Goal: Task Accomplishment & Management: Manage account settings

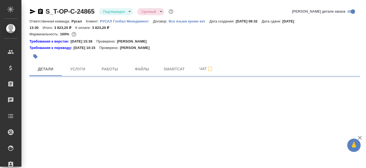
select select "RU"
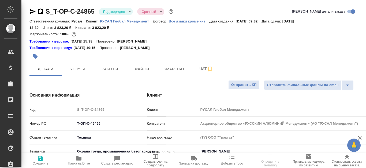
type textarea "x"
type input "Русал"
type input "[PERSON_NAME]"
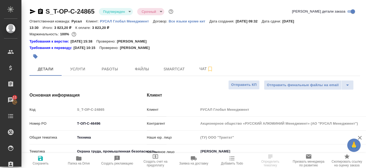
scroll to position [27, 0]
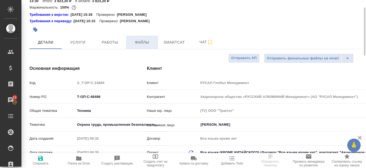
click at [152, 41] on span "Файлы" at bounding box center [142, 42] width 26 height 7
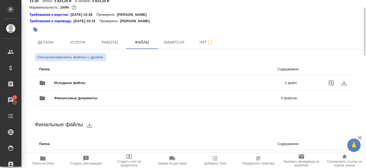
click at [206, 87] on ul "Папка Содержимое Исходные файлы 1 файл Финансовые документы 0 файлов" at bounding box center [195, 84] width 320 height 47
click at [207, 82] on p "1 файл" at bounding box center [240, 82] width 111 height 5
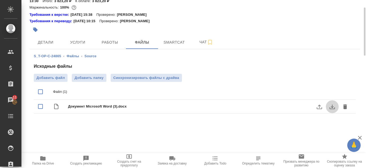
click at [331, 108] on icon "download" at bounding box center [332, 107] width 6 height 6
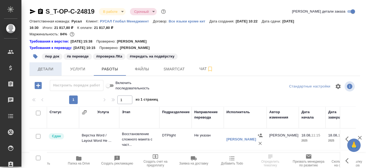
click at [54, 72] on span "Детали" at bounding box center [46, 69] width 26 height 7
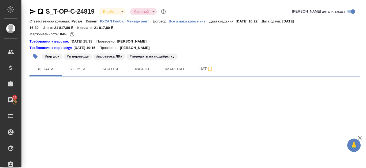
select select "RU"
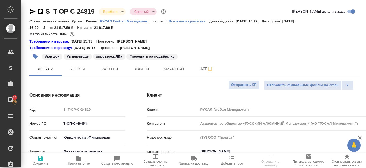
type textarea "x"
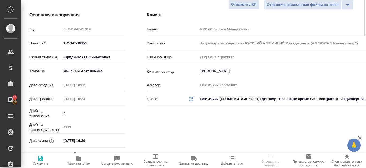
scroll to position [27, 0]
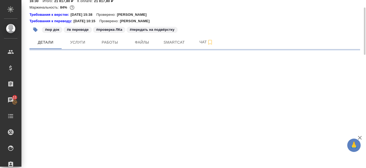
select select "RU"
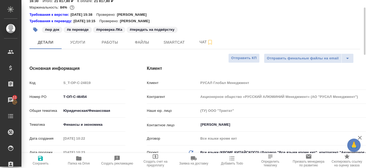
type textarea "x"
click at [80, 39] on button "Услуги" at bounding box center [78, 42] width 32 height 13
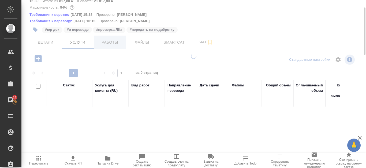
click at [104, 40] on span "Работы" at bounding box center [110, 42] width 26 height 7
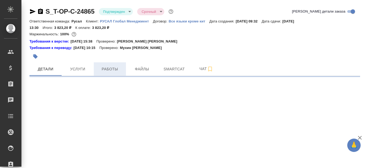
select select "RU"
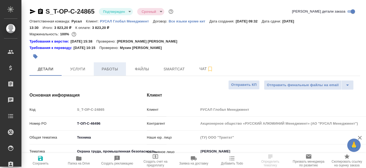
type textarea "x"
click at [109, 69] on span "Работы" at bounding box center [110, 69] width 26 height 7
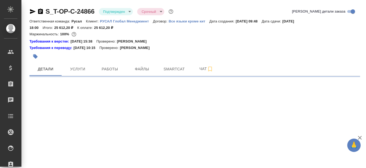
select select "RU"
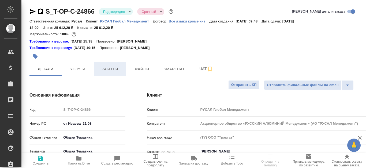
type textarea "x"
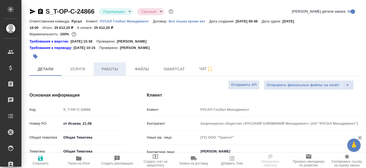
type textarea "x"
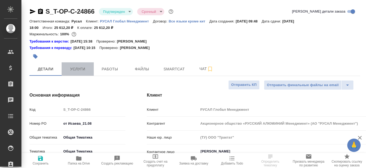
click at [80, 67] on span "Услуги" at bounding box center [78, 69] width 26 height 7
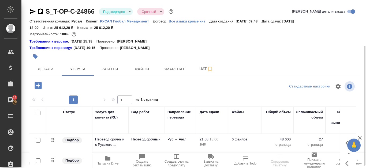
scroll to position [27, 0]
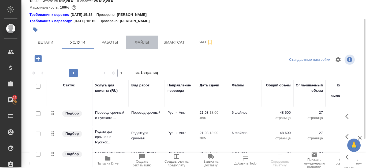
click at [149, 43] on span "Файлы" at bounding box center [142, 42] width 26 height 7
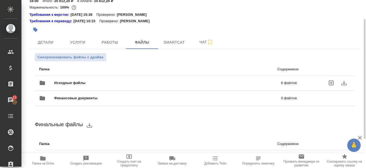
click at [291, 84] on p "6 файлов" at bounding box center [240, 82] width 114 height 5
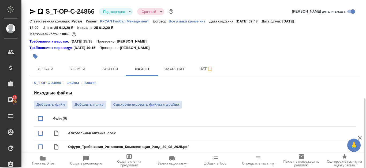
scroll to position [56, 0]
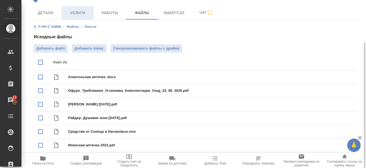
click at [83, 14] on span "Услуги" at bounding box center [78, 13] width 26 height 7
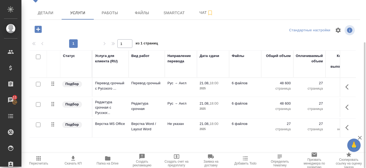
scroll to position [3, 0]
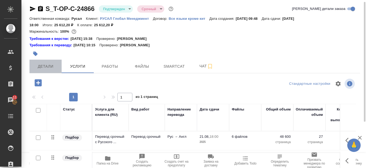
click at [54, 66] on span "Детали" at bounding box center [46, 66] width 26 height 7
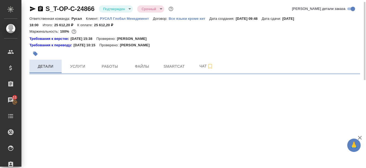
select select "RU"
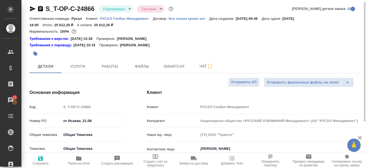
type textarea "x"
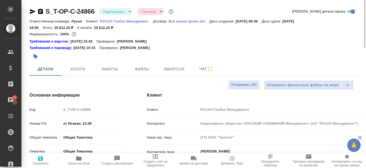
type textarea "x"
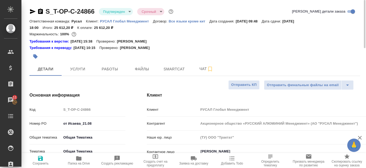
type textarea "x"
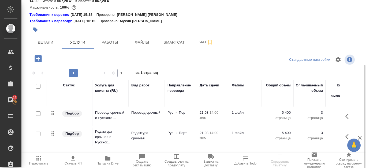
scroll to position [54, 0]
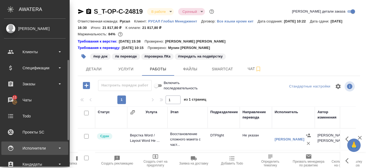
scroll to position [27, 0]
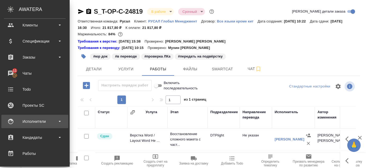
click at [38, 120] on div "Исполнители" at bounding box center [35, 122] width 62 height 8
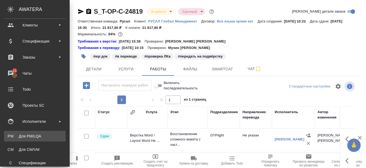
click at [40, 133] on link "PM Для PM/LQA" at bounding box center [35, 136] width 62 height 11
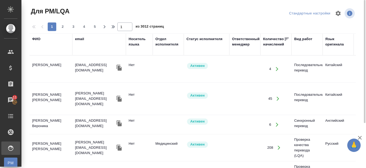
click at [37, 40] on div "ФИО" at bounding box center [36, 38] width 8 height 5
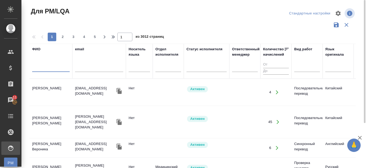
click at [40, 68] on input "text" at bounding box center [50, 68] width 37 height 7
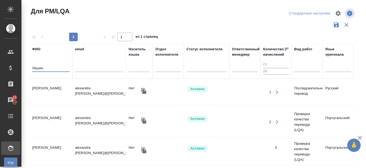
type input "Лешин"
click at [50, 64] on div "Лешин" at bounding box center [50, 69] width 37 height 13
drag, startPoint x: 48, startPoint y: 66, endPoint x: 30, endPoint y: 68, distance: 18.6
click at [30, 68] on th "ФИО Лешин" at bounding box center [50, 61] width 43 height 35
paste input "Azeredo Raoni"
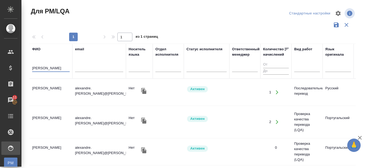
type input "Azeredo Raoni"
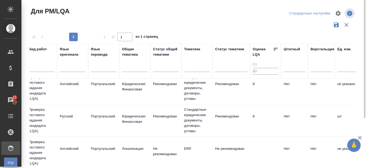
scroll to position [0, 265]
